Goal: Task Accomplishment & Management: Manage account settings

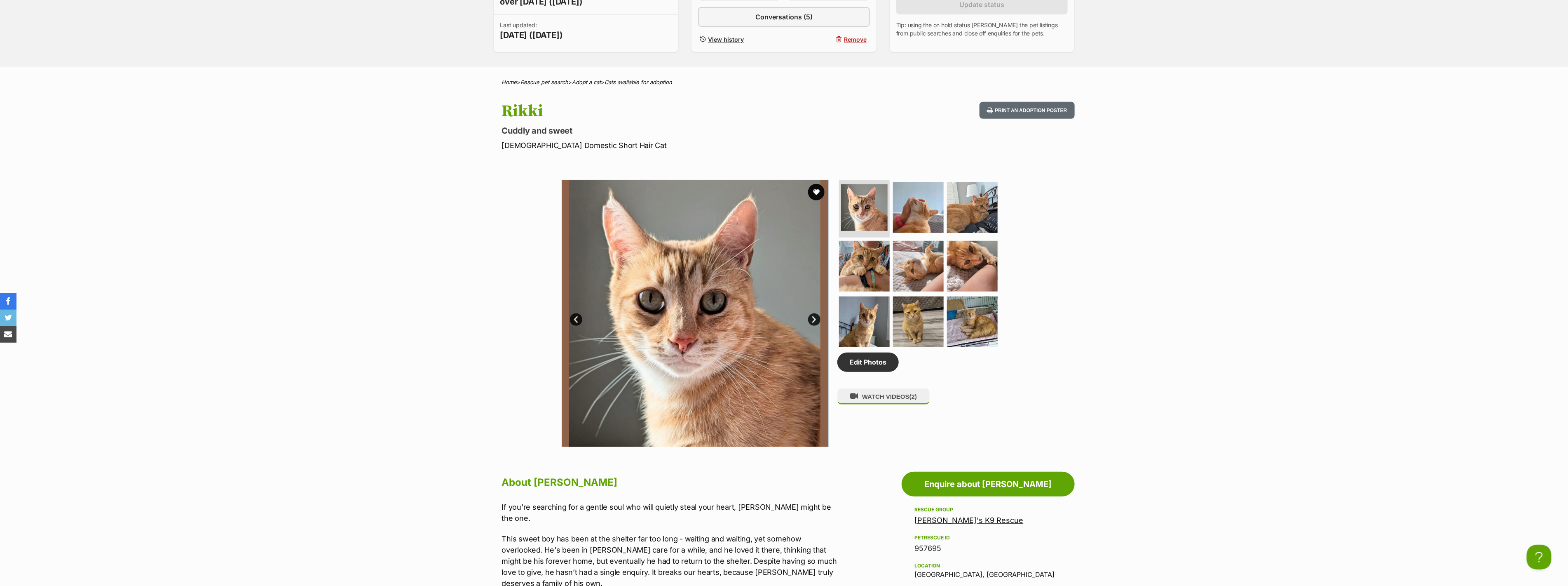
scroll to position [182, 0]
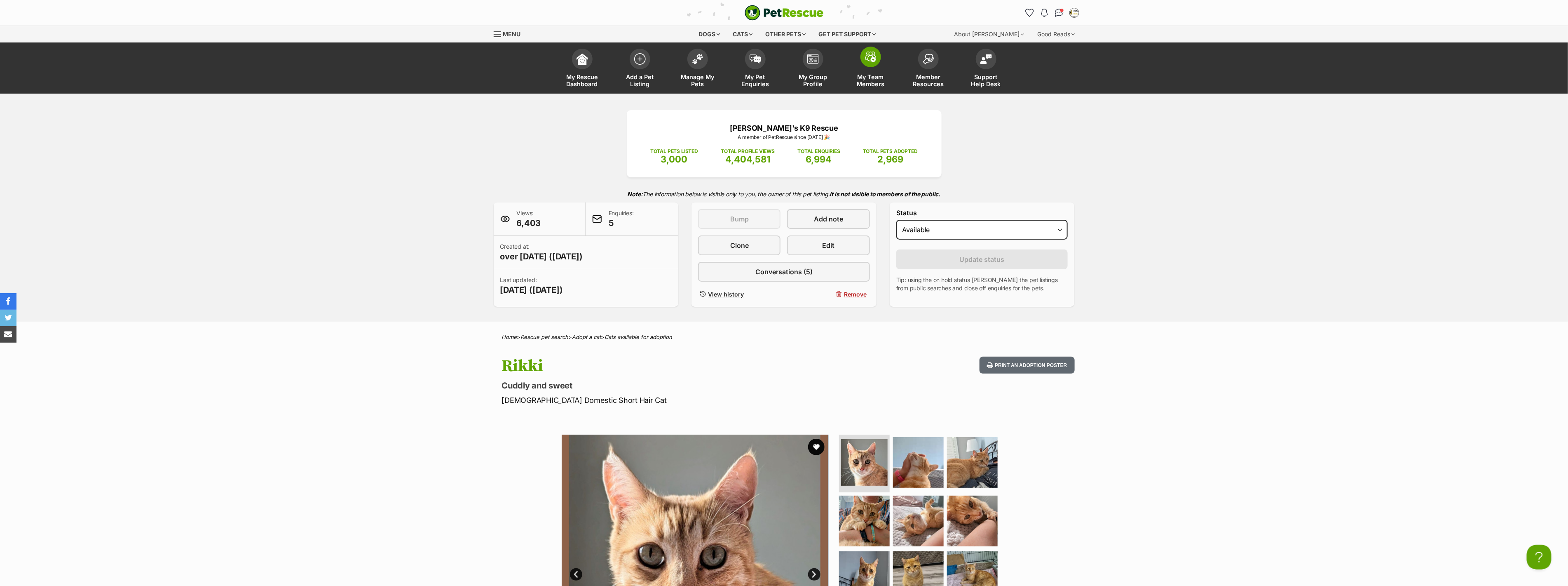
click at [871, 59] on img at bounding box center [870, 57] width 12 height 11
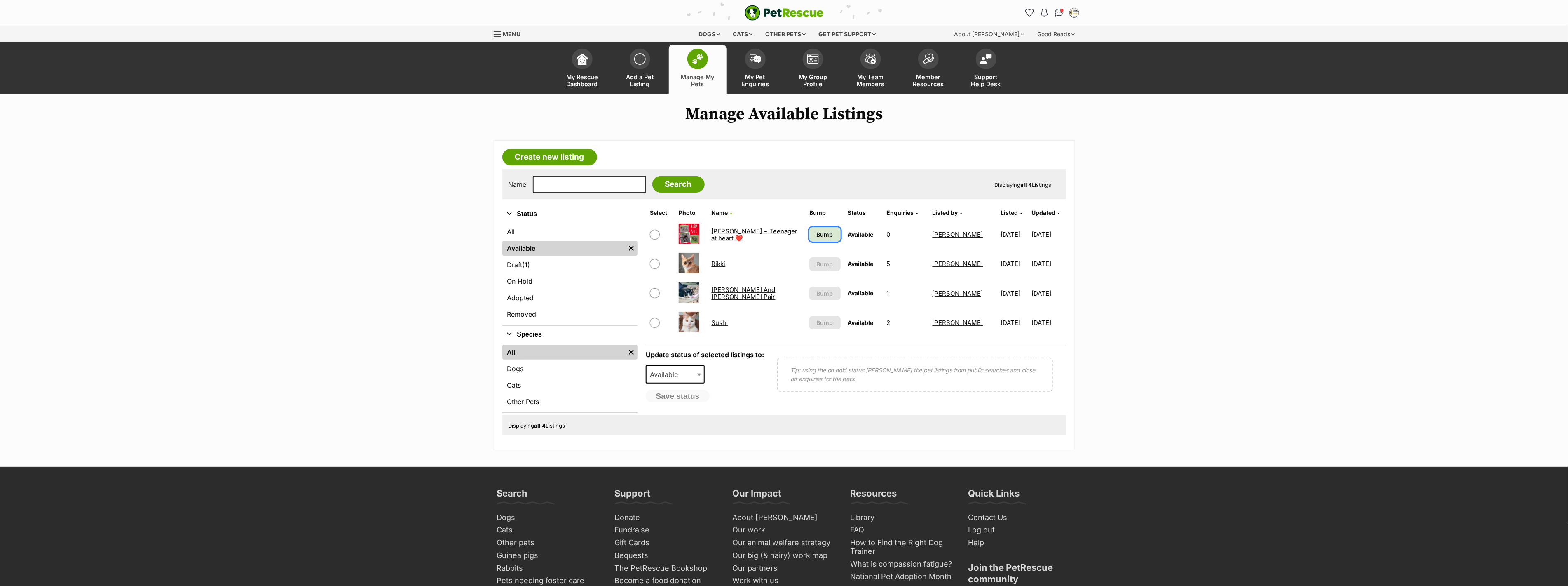
click at [819, 233] on span "Bump" at bounding box center [825, 235] width 16 height 9
